Goal: Transaction & Acquisition: Purchase product/service

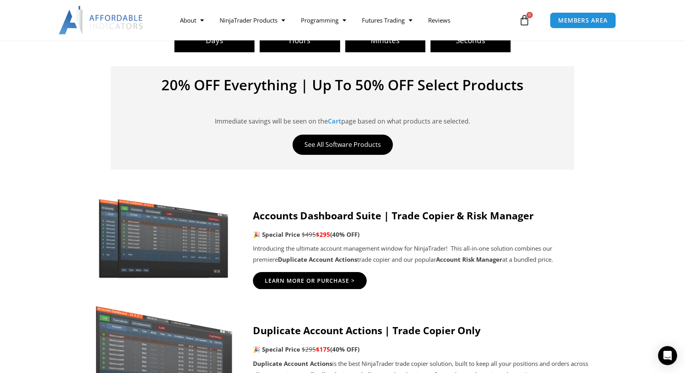
scroll to position [170, 0]
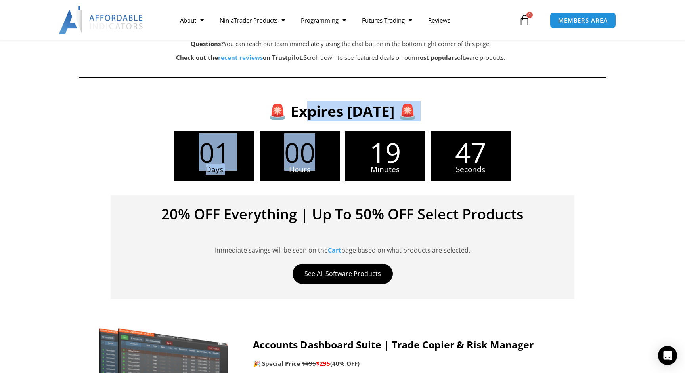
drag, startPoint x: 245, startPoint y: 111, endPoint x: 342, endPoint y: 150, distance: 104.2
click at [342, 150] on div "🚨 Expires Wednesday, August 27 🚨 01 Days 00 Hours 19 Minutes 47 Seconds 20% OFF…" at bounding box center [342, 197] width 509 height 211
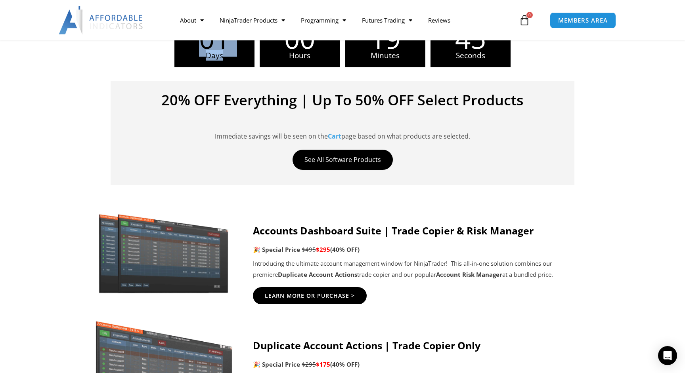
scroll to position [323, 0]
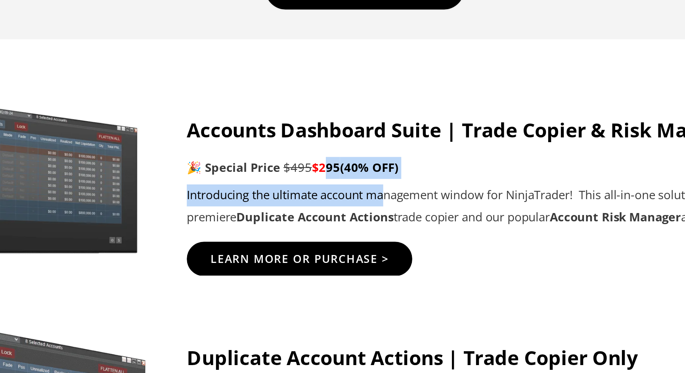
drag, startPoint x: 317, startPoint y: 209, endPoint x: 355, endPoint y: 226, distance: 41.3
click at [354, 225] on div "Accounts Dashboard Suite | Trade Copier & Risk Manager 🎉 Special Price $495 $29…" at bounding box center [421, 214] width 337 height 56
click at [337, 229] on p "Introducing the ultimate account management window for NinjaTrader! This all-in…" at bounding box center [421, 231] width 337 height 22
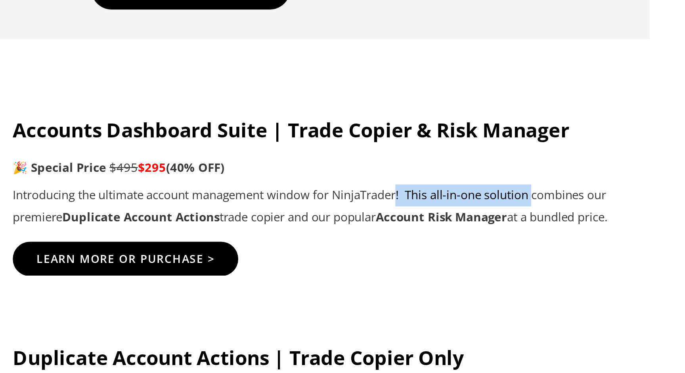
drag, startPoint x: 448, startPoint y: 223, endPoint x: 519, endPoint y: 226, distance: 71.0
click at [519, 226] on p "Introducing the ultimate account management window for NinjaTrader! This all-in…" at bounding box center [421, 231] width 337 height 22
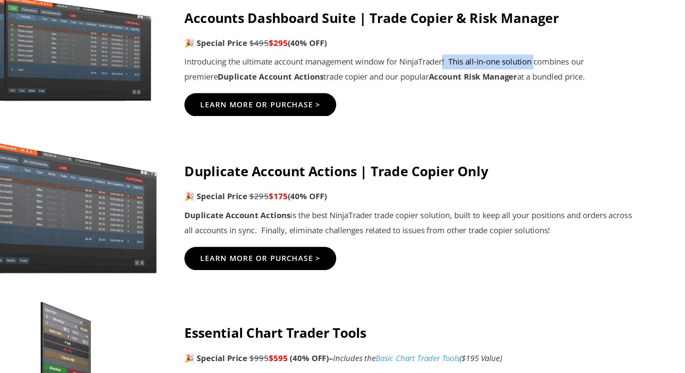
scroll to position [412, 0]
